Goal: Transaction & Acquisition: Book appointment/travel/reservation

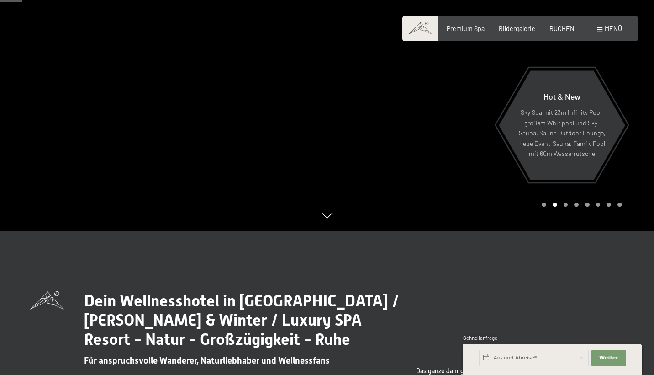
scroll to position [147, 0]
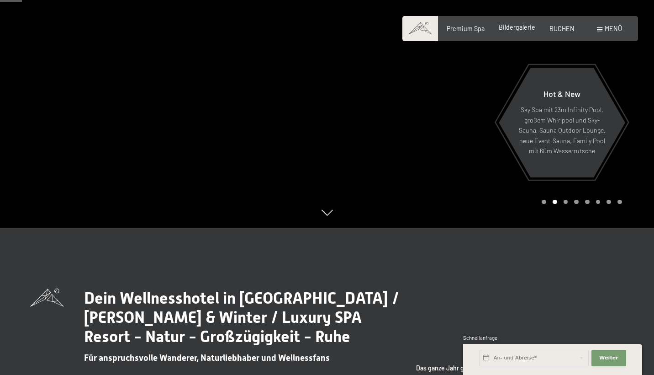
click at [514, 31] on div "Bildergalerie" at bounding box center [517, 27] width 37 height 9
click at [519, 27] on span "Bildergalerie" at bounding box center [517, 27] width 37 height 8
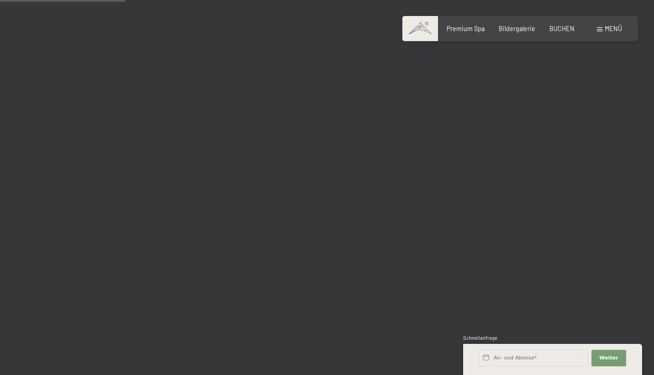
scroll to position [1792, 0]
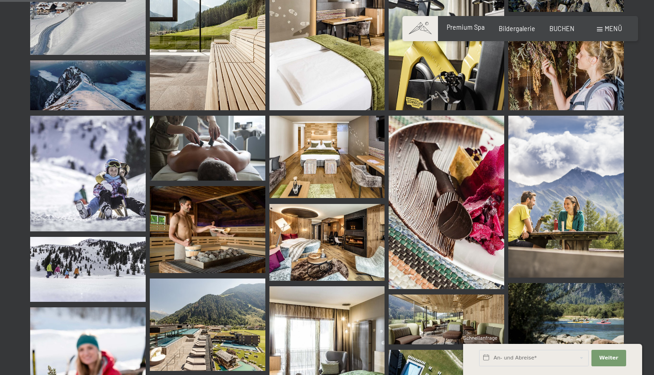
click at [471, 24] on div "Premium Spa" at bounding box center [466, 27] width 38 height 9
click at [468, 29] on span "Premium Spa" at bounding box center [466, 27] width 38 height 8
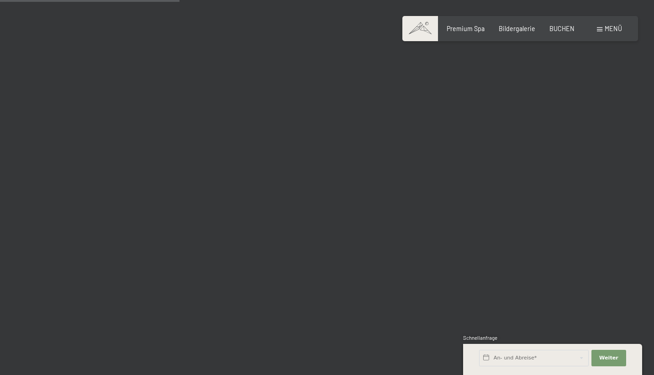
scroll to position [1577, 0]
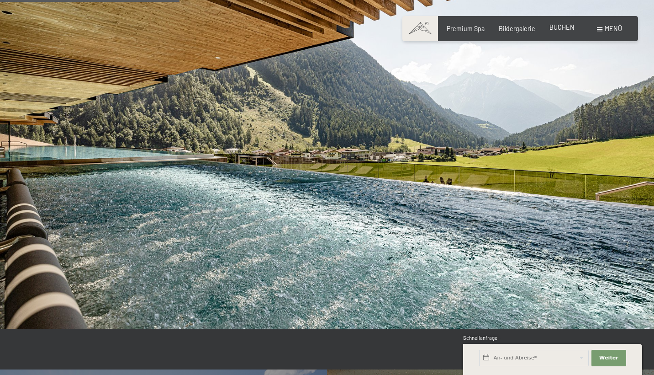
click at [558, 28] on span "BUCHEN" at bounding box center [562, 27] width 25 height 8
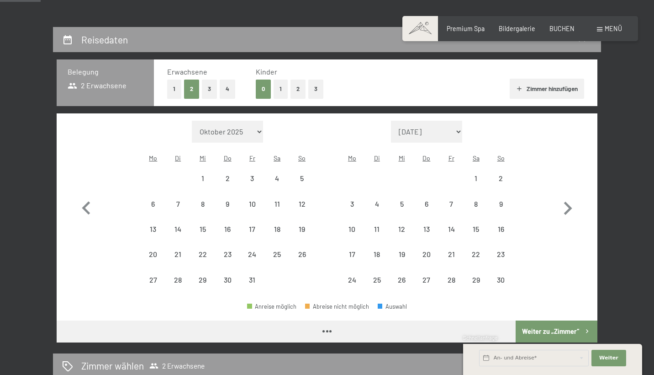
scroll to position [173, 0]
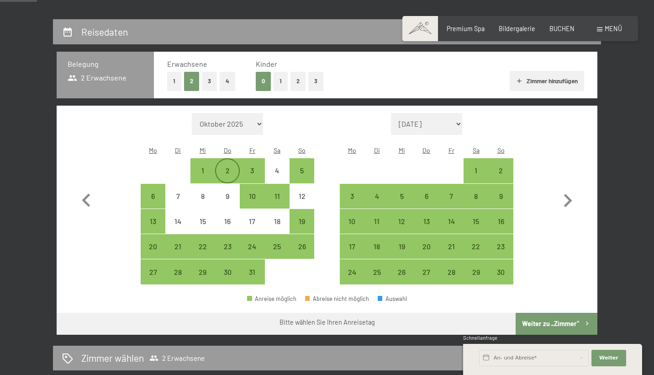
click at [228, 167] on div "2" at bounding box center [227, 178] width 23 height 23
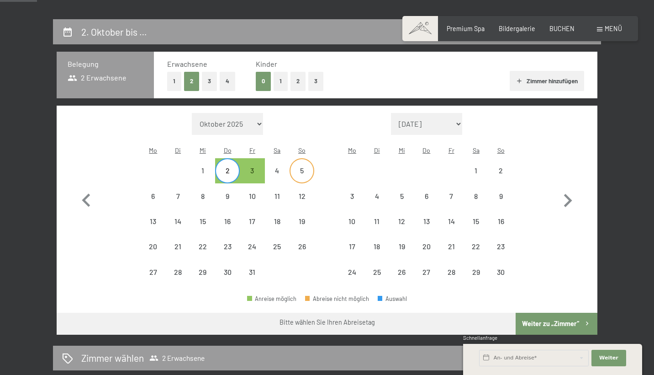
click at [309, 167] on div "5" at bounding box center [302, 178] width 23 height 23
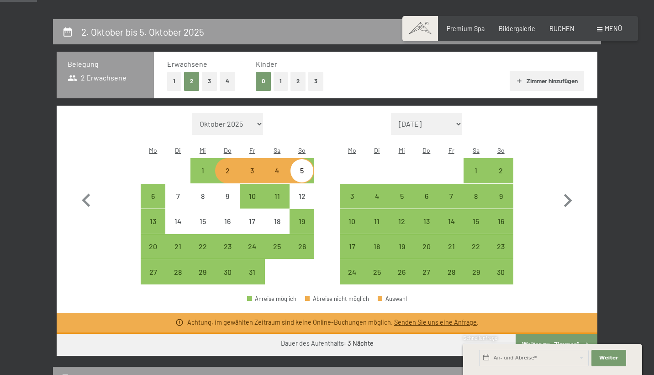
click at [226, 167] on div "2" at bounding box center [227, 178] width 23 height 23
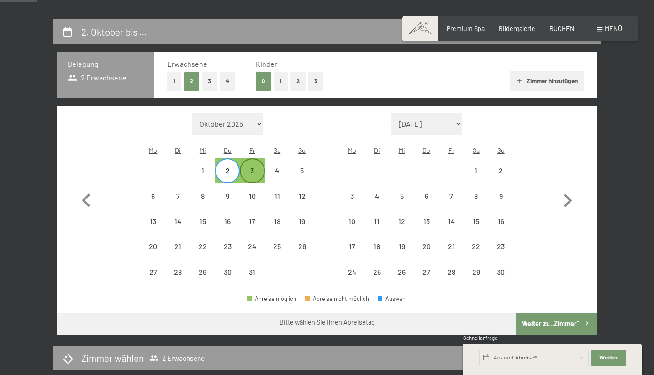
click at [256, 167] on div "3" at bounding box center [252, 178] width 23 height 23
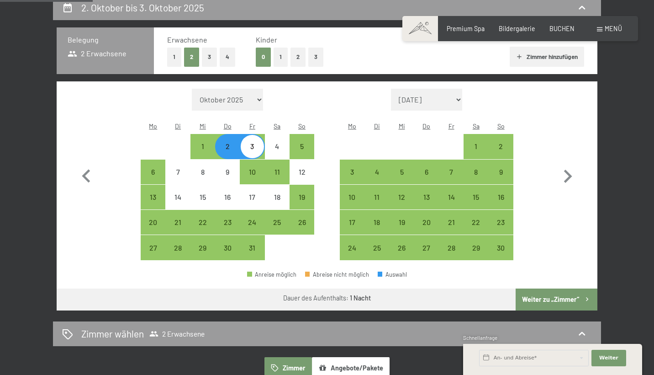
scroll to position [202, 0]
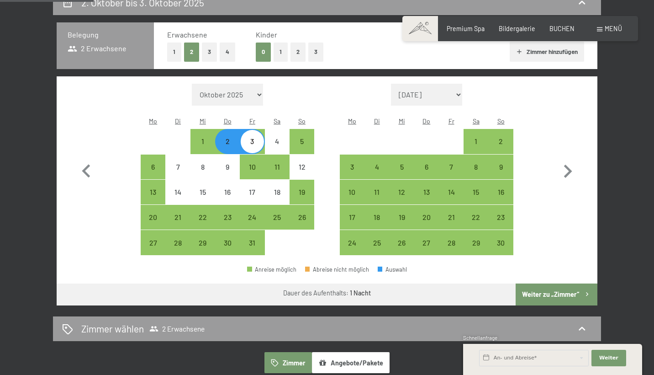
click at [227, 138] on div "2" at bounding box center [227, 149] width 23 height 23
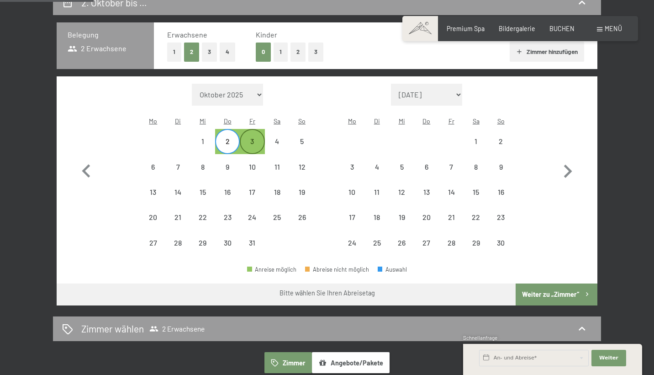
click at [246, 138] on div "3" at bounding box center [252, 149] width 23 height 23
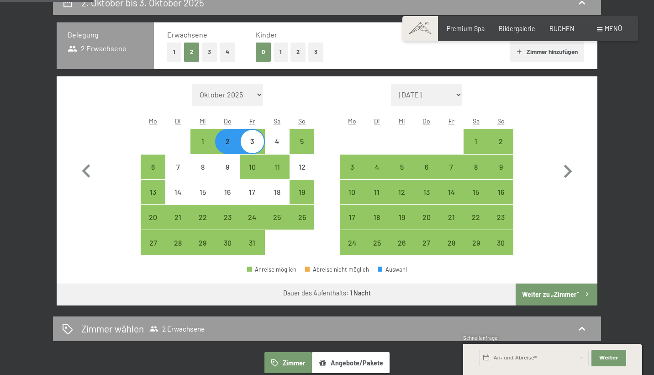
click at [250, 138] on div "3" at bounding box center [252, 149] width 23 height 23
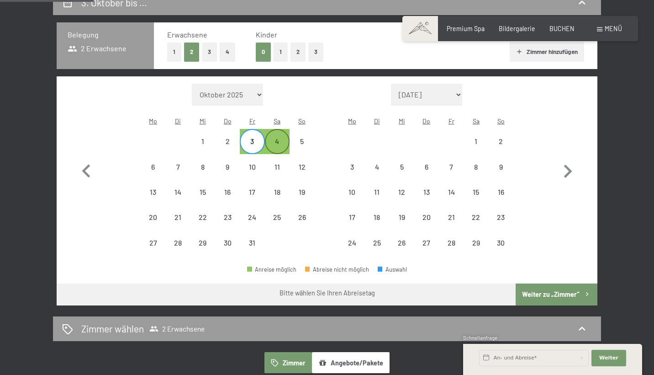
click at [284, 138] on div "4" at bounding box center [277, 149] width 23 height 23
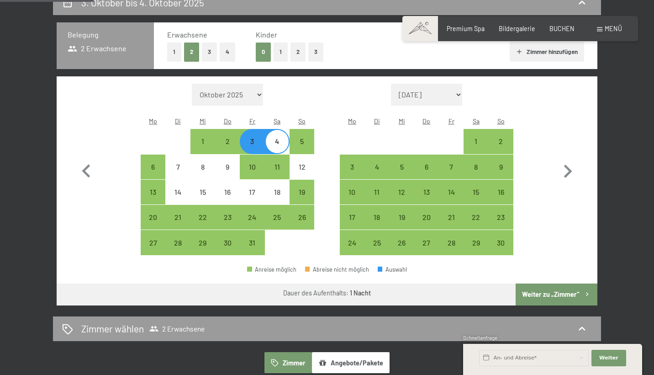
click at [283, 138] on div "4" at bounding box center [277, 149] width 23 height 23
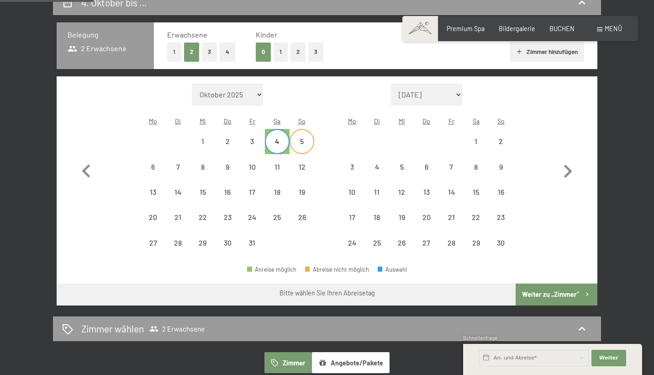
click at [309, 138] on div "5" at bounding box center [302, 149] width 23 height 23
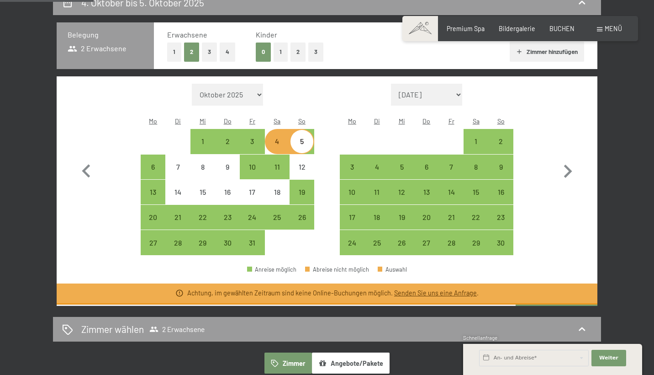
click at [306, 138] on div "5" at bounding box center [302, 149] width 23 height 23
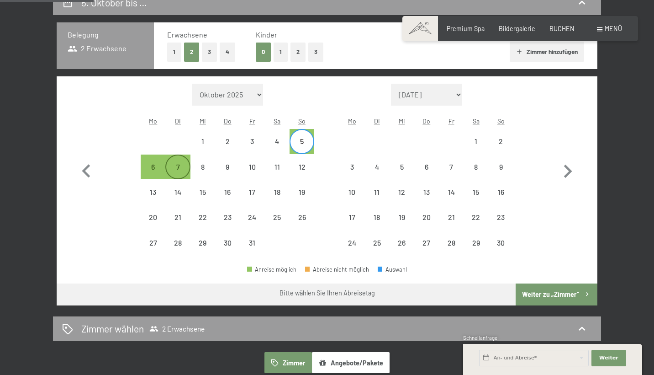
click at [182, 163] on div "7" at bounding box center [177, 174] width 23 height 23
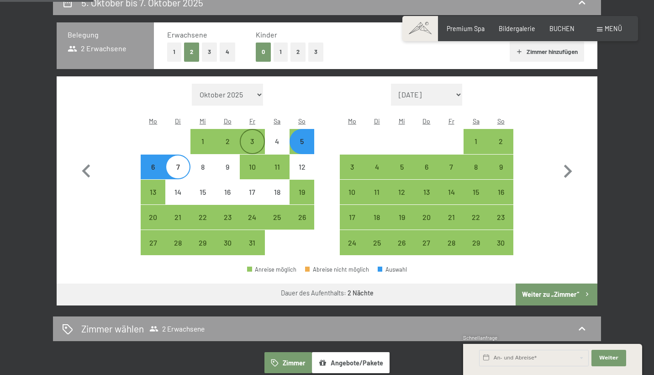
click at [251, 138] on div "3" at bounding box center [252, 149] width 23 height 23
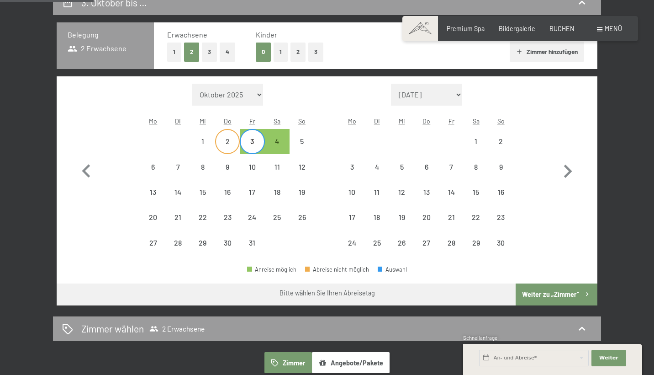
click at [228, 138] on div "2" at bounding box center [227, 149] width 23 height 23
click at [254, 138] on div "3" at bounding box center [252, 149] width 23 height 23
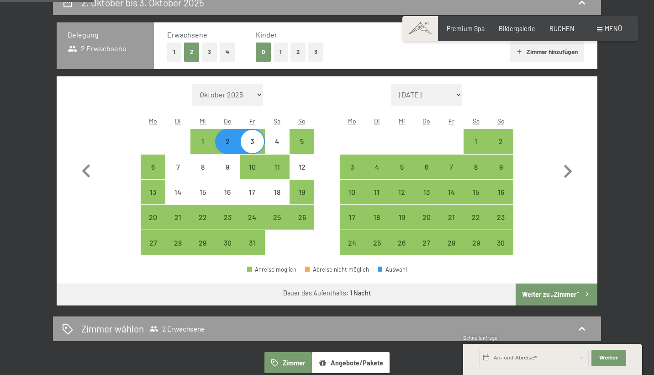
click at [554, 283] on button "Weiter zu „Zimmer“" at bounding box center [557, 294] width 82 height 22
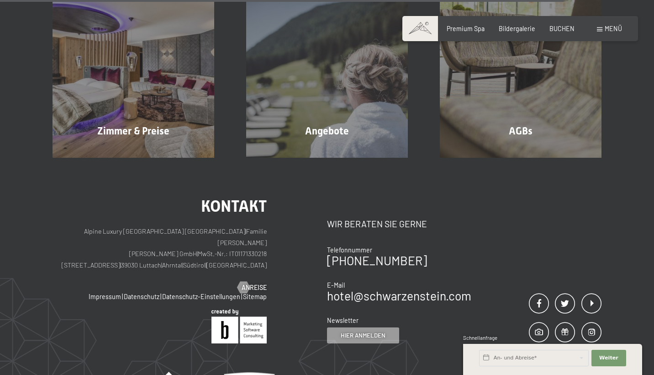
scroll to position [975, 0]
